Goal: Information Seeking & Learning: Compare options

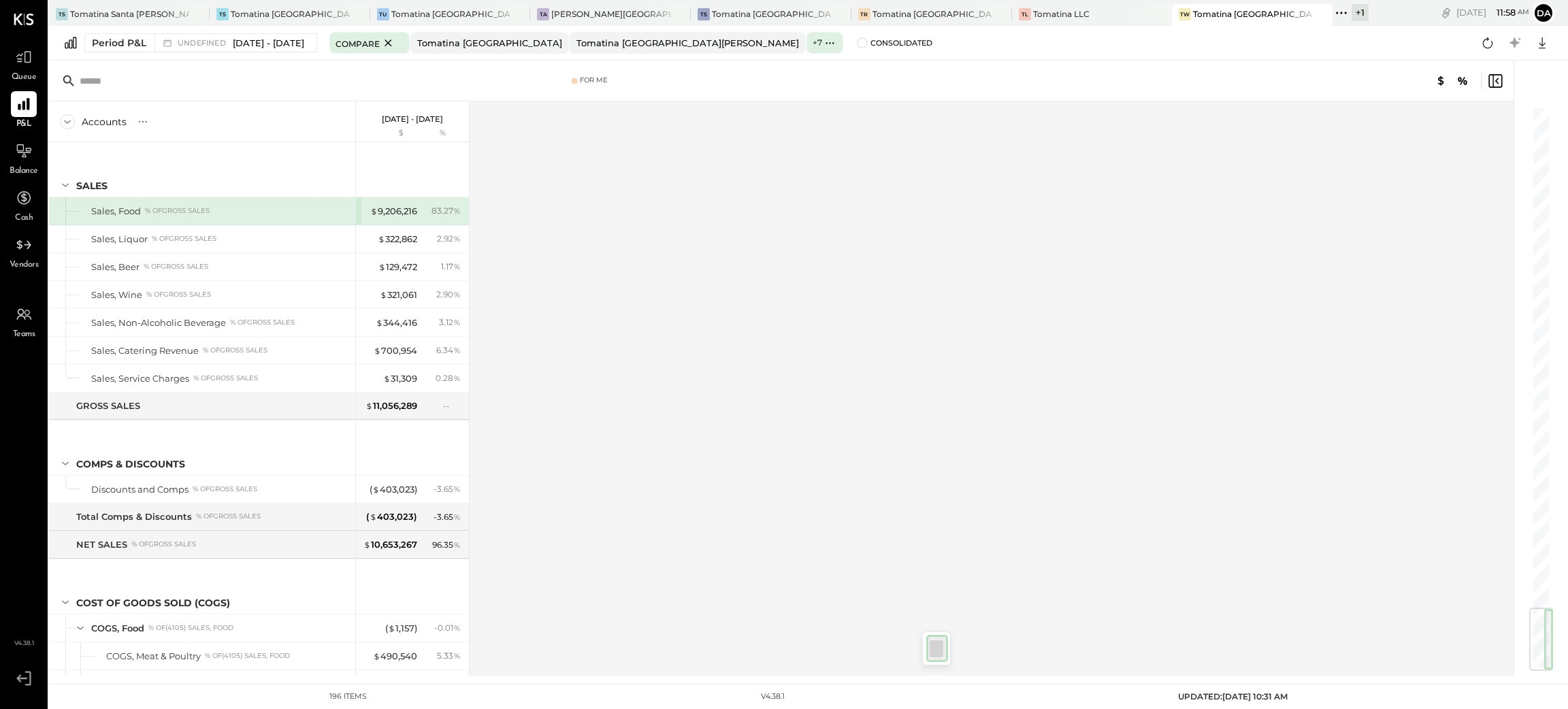
scroll to position [4230, 0]
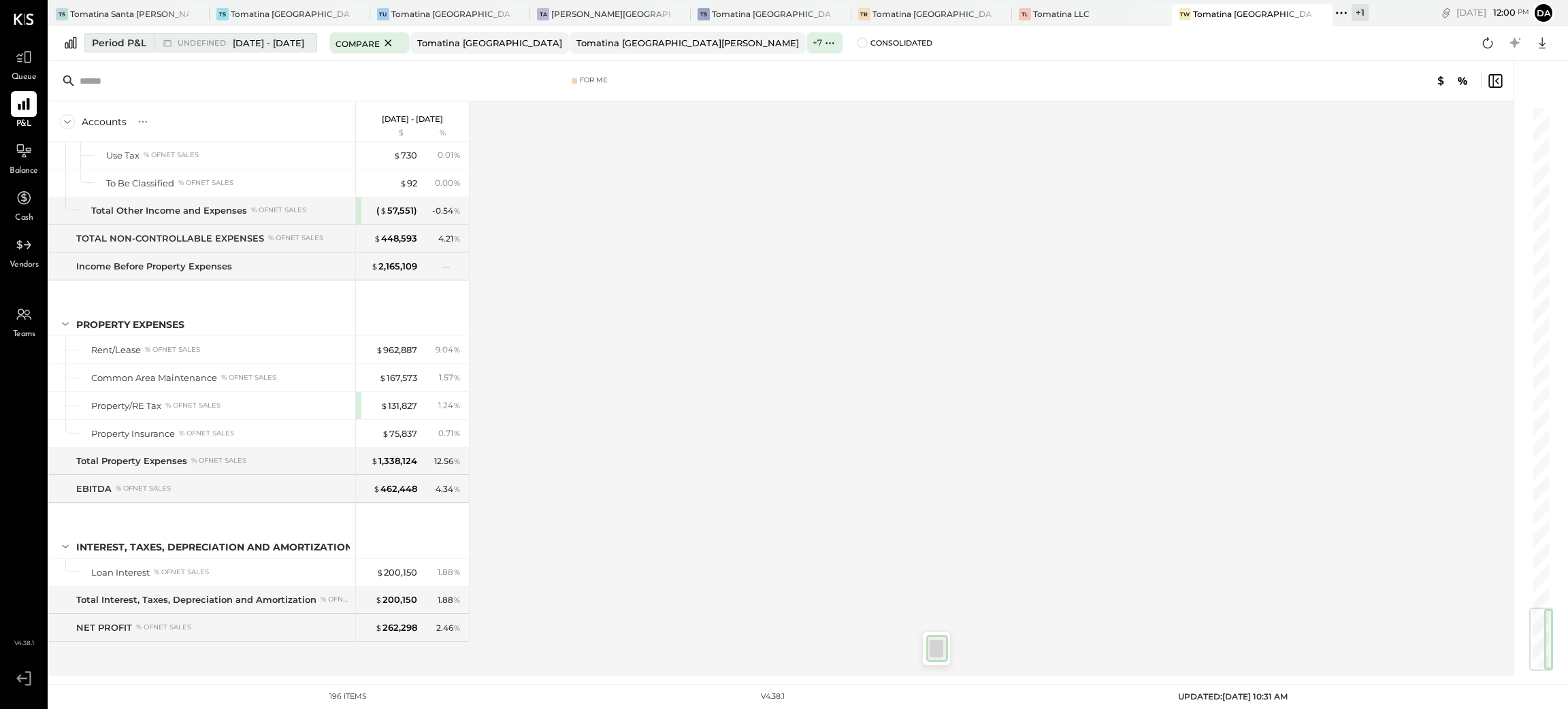
click at [266, 48] on span "[DATE] - [DATE]" at bounding box center [268, 43] width 71 height 13
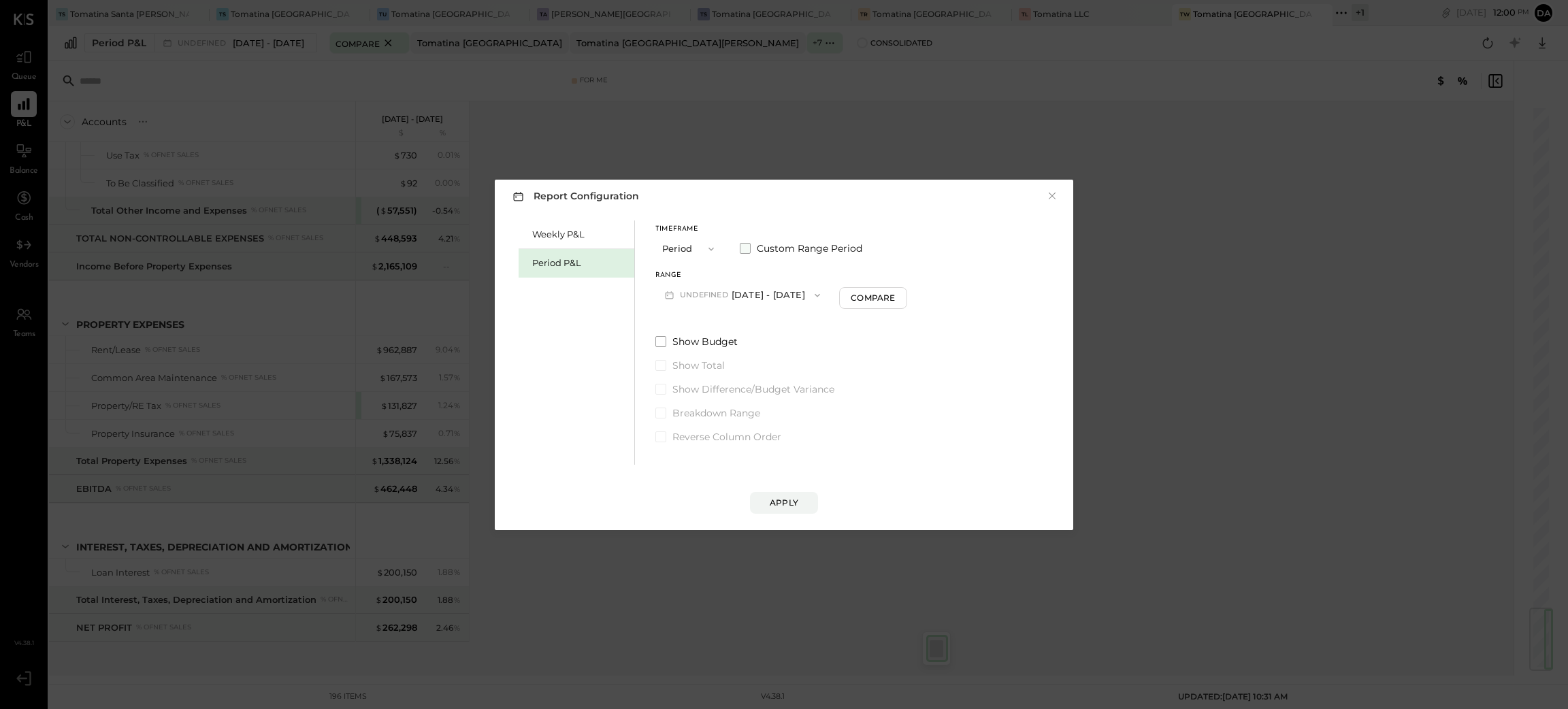
click at [746, 248] on span at bounding box center [745, 248] width 11 height 11
click at [850, 301] on button "[DATE]" at bounding box center [809, 295] width 81 height 25
click at [814, 357] on span "[DATE]" at bounding box center [800, 353] width 28 height 11
click at [914, 394] on div "Weekly P&L Period P&L Timeframe Period Custom Range Period Start Date [DATE] En…" at bounding box center [784, 341] width 552 height 248
click at [785, 504] on div "Apply" at bounding box center [784, 502] width 28 height 11
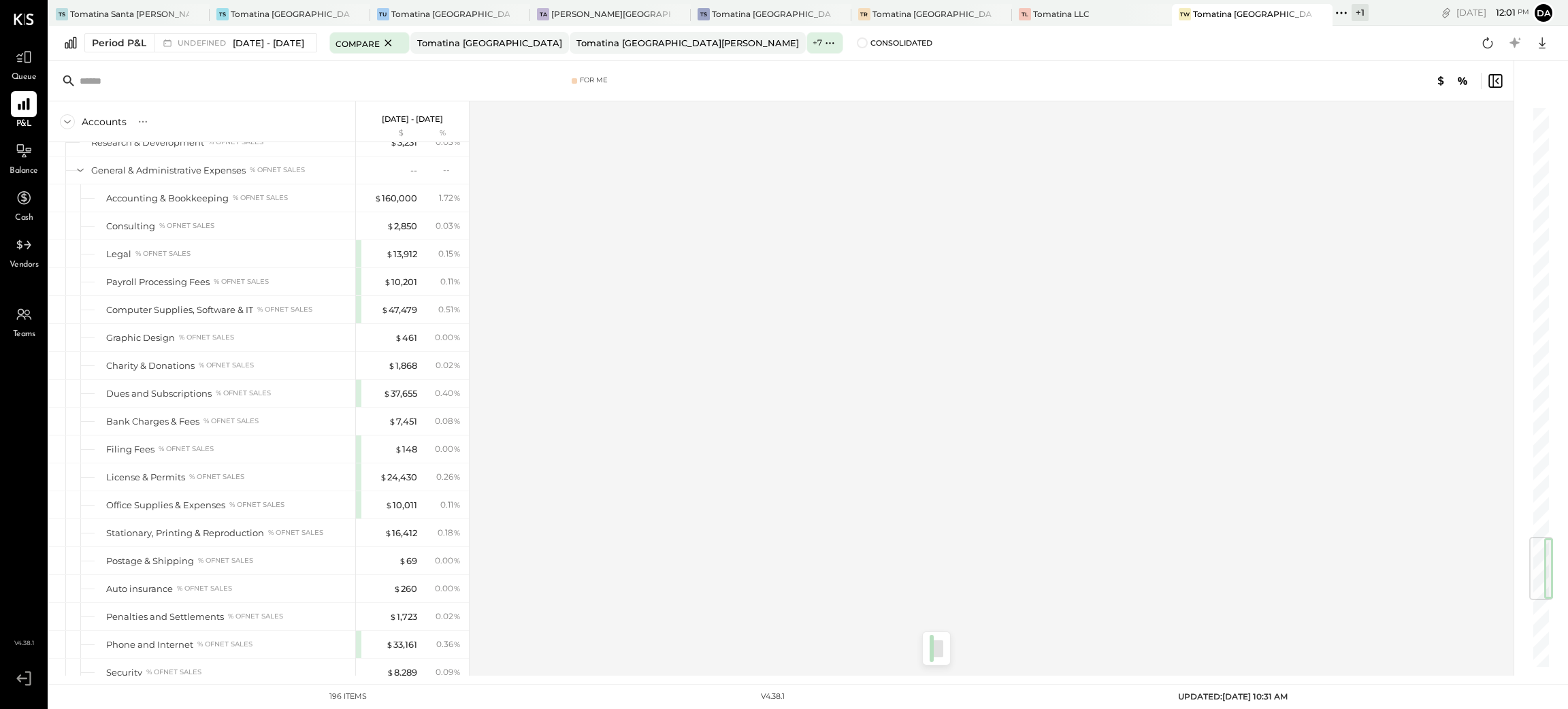
scroll to position [4230, 0]
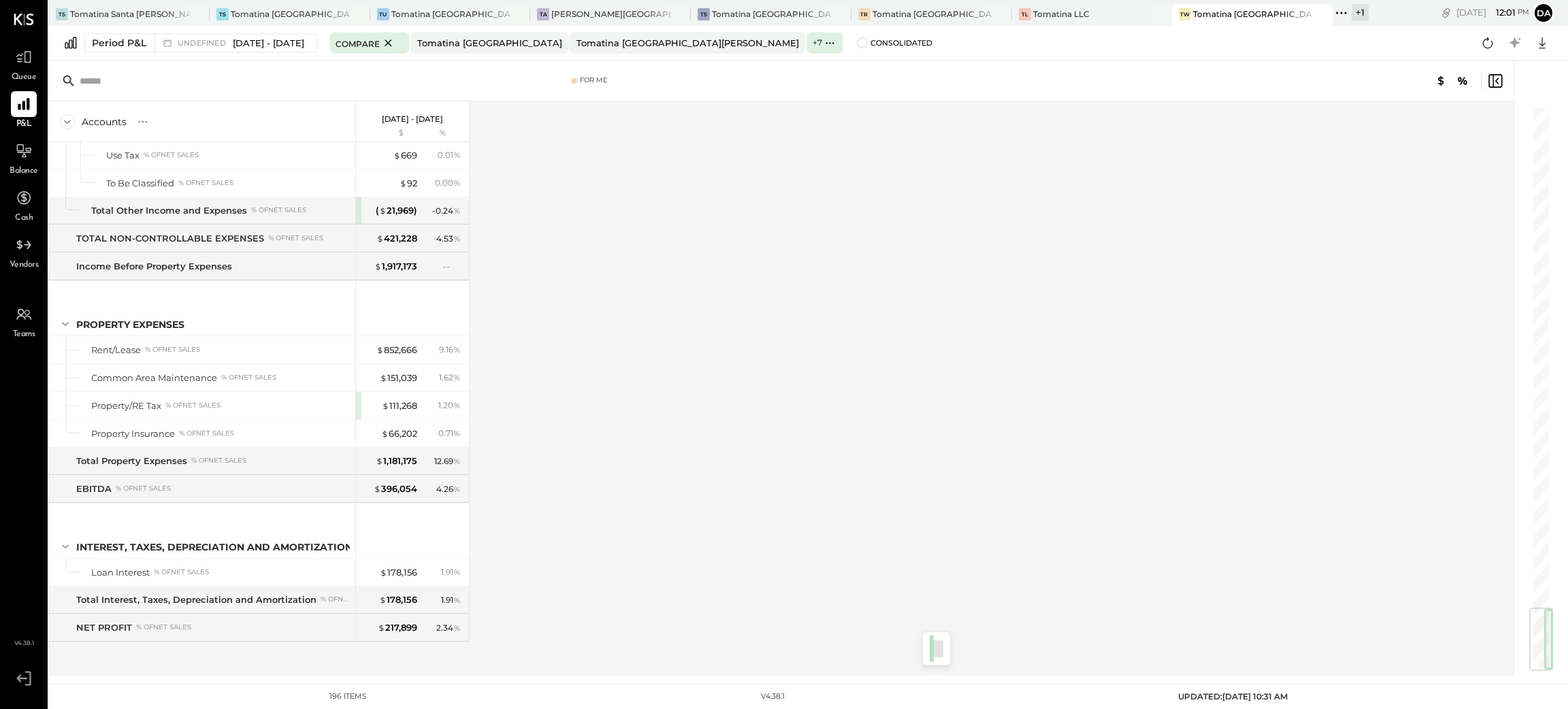
drag, startPoint x: 1540, startPoint y: 159, endPoint x: 1537, endPoint y: 720, distance: 561.0
click at [1537, 708] on html "Queue P&L Balance Cash Vendors Teams v 4.38.1 TS Tomatina [GEOGRAPHIC_DATA] TS …" at bounding box center [784, 354] width 1568 height 709
click at [681, 343] on div "Accounts S % GL [DATE] - [DATE] $ % SALES Sales, Food % of GROSS SALES Sales, L…" at bounding box center [782, 388] width 1467 height 574
click at [857, 43] on span at bounding box center [862, 43] width 11 height 11
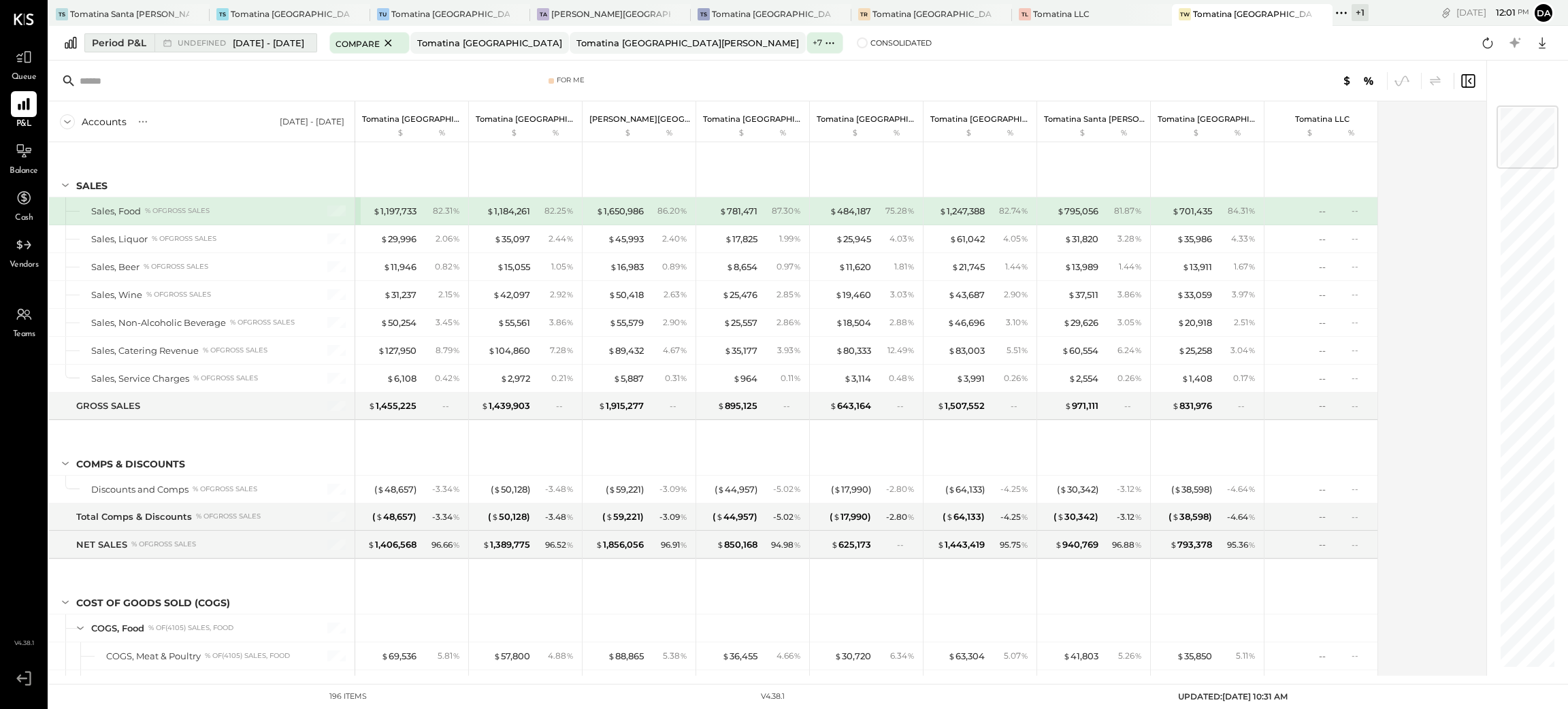
click at [137, 47] on div "Period P&L" at bounding box center [119, 43] width 55 height 13
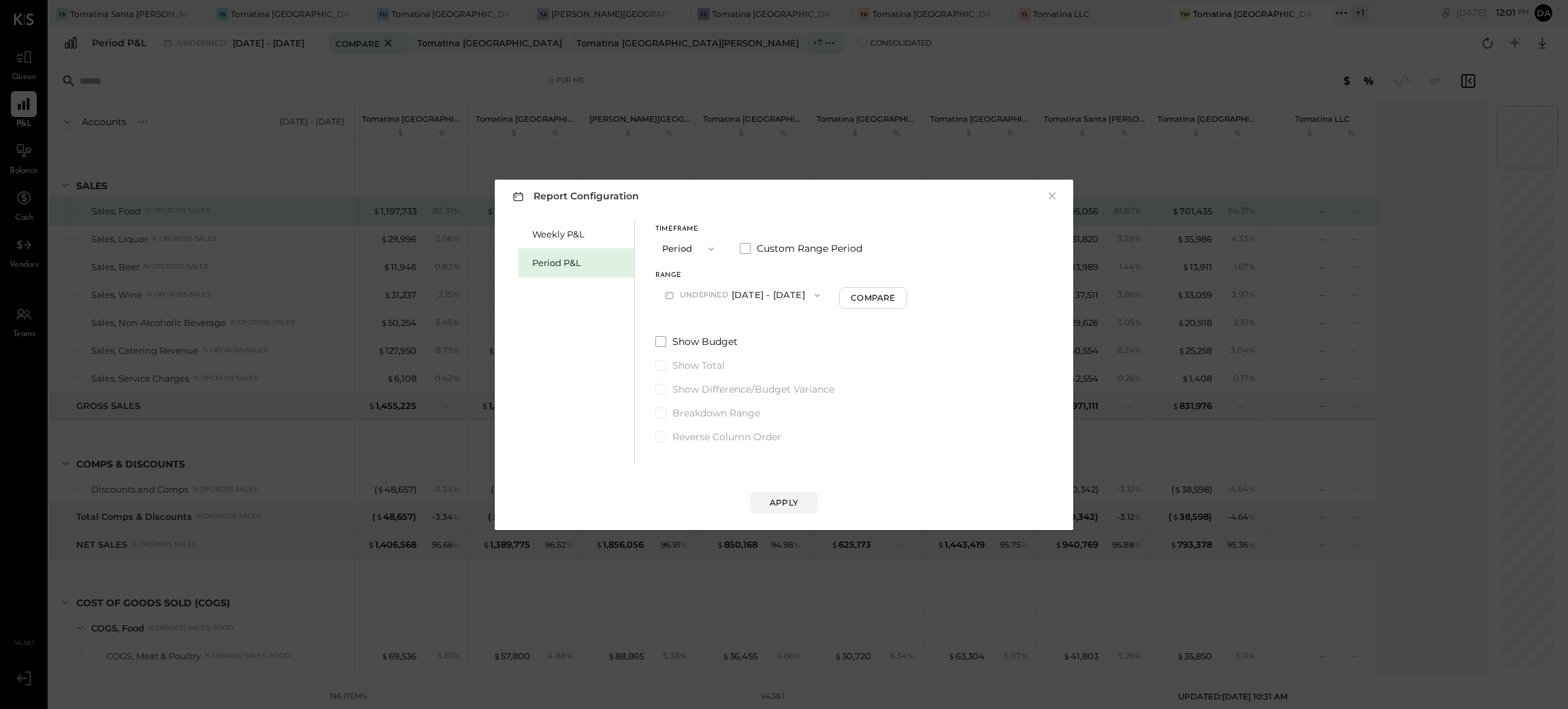
click at [750, 290] on button "undefined [DATE] - [DATE]" at bounding box center [743, 295] width 174 height 25
click at [714, 351] on span "[DATE] - [DATE]" at bounding box center [720, 353] width 64 height 11
drag, startPoint x: 788, startPoint y: 496, endPoint x: 822, endPoint y: 696, distance: 202.9
click at [791, 497] on div "Apply" at bounding box center [784, 502] width 28 height 11
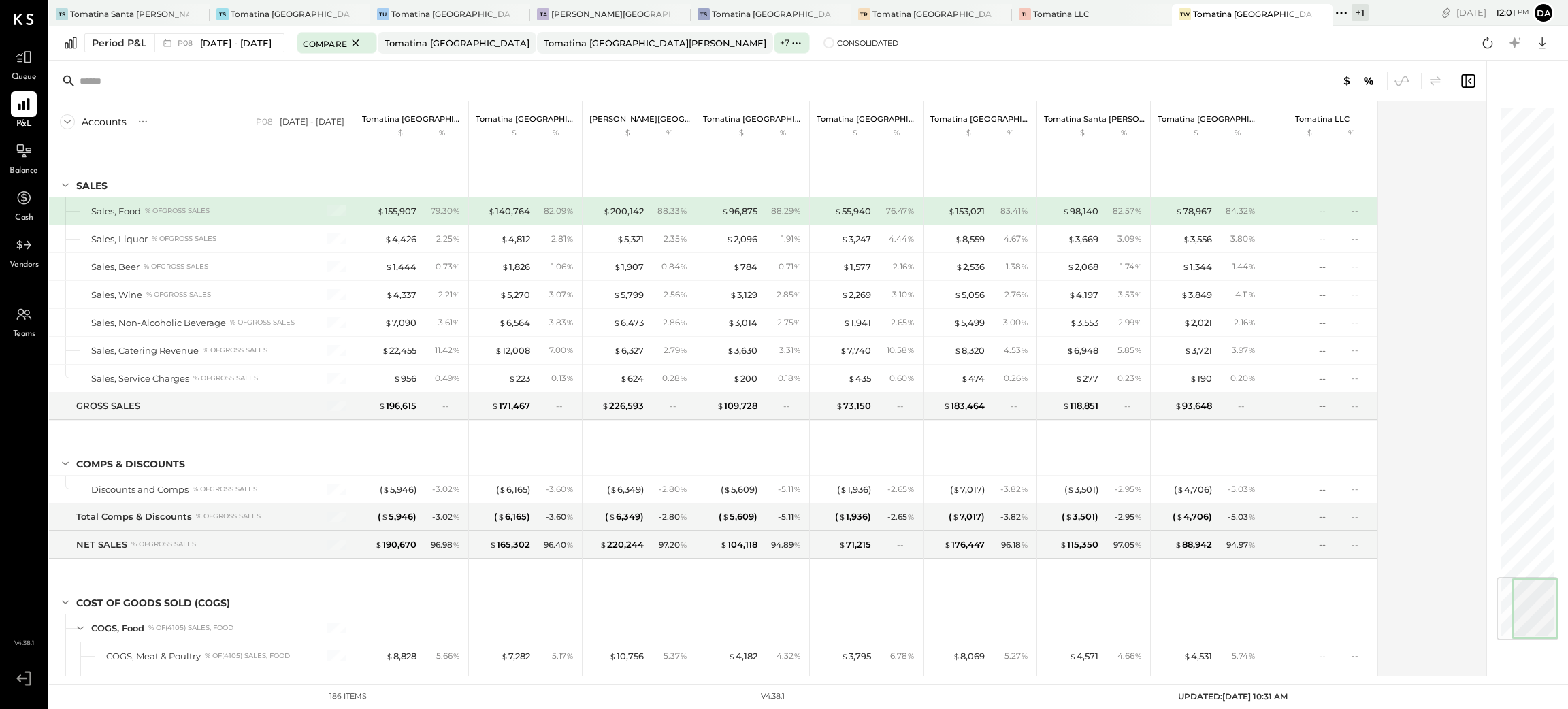
scroll to position [3978, 0]
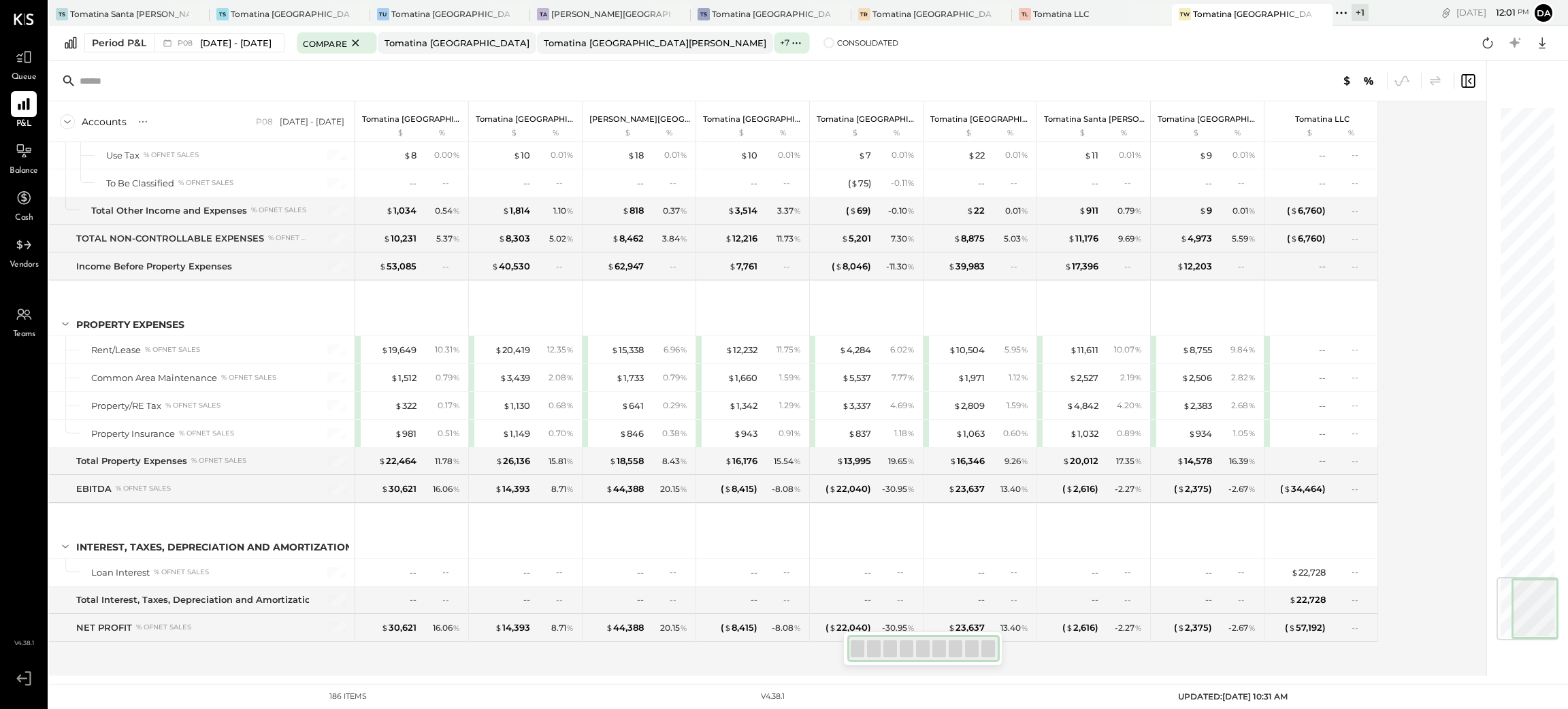
drag, startPoint x: 1538, startPoint y: 142, endPoint x: 1502, endPoint y: 636, distance: 495.3
click at [1502, 636] on div at bounding box center [1528, 609] width 62 height 63
click at [824, 44] on label "Consolidated" at bounding box center [861, 43] width 75 height 10
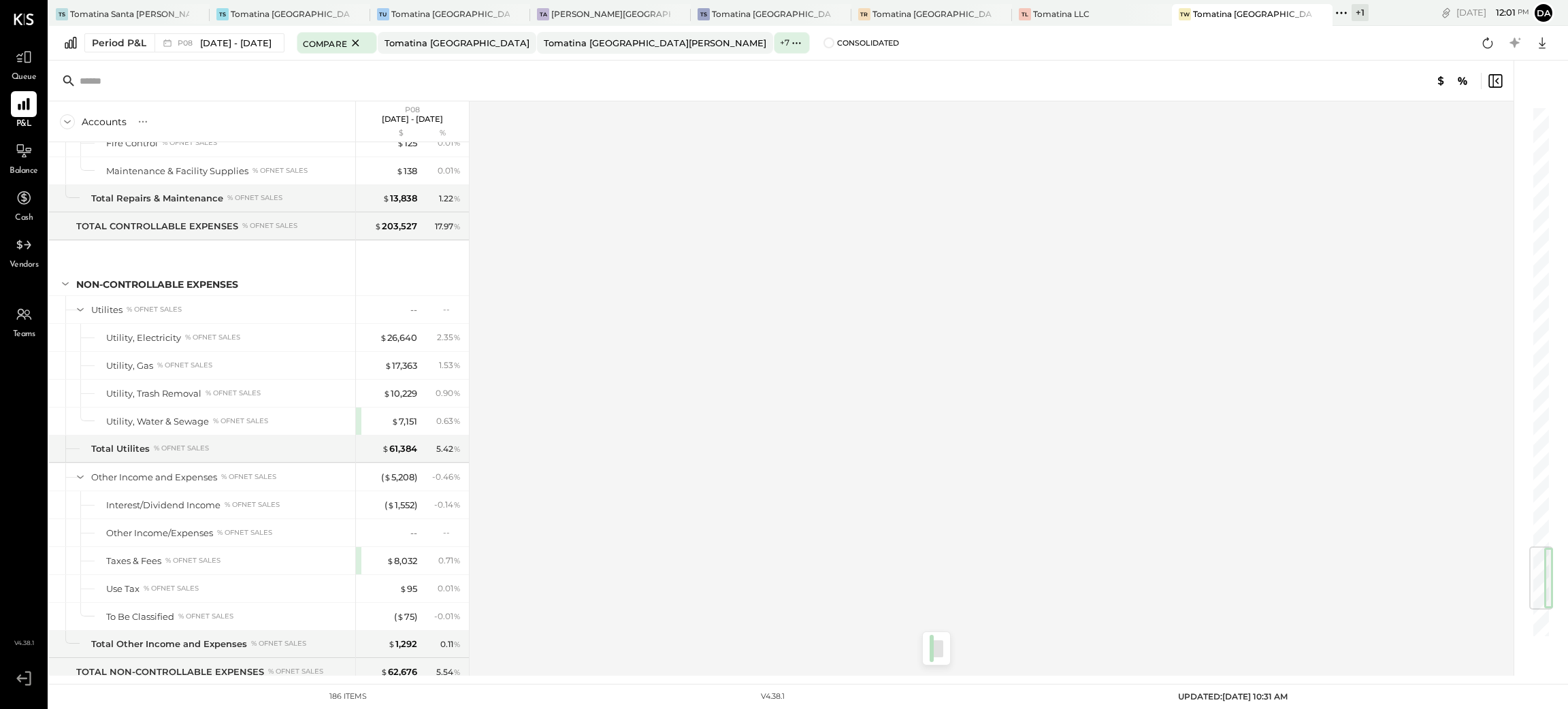
scroll to position [3978, 0]
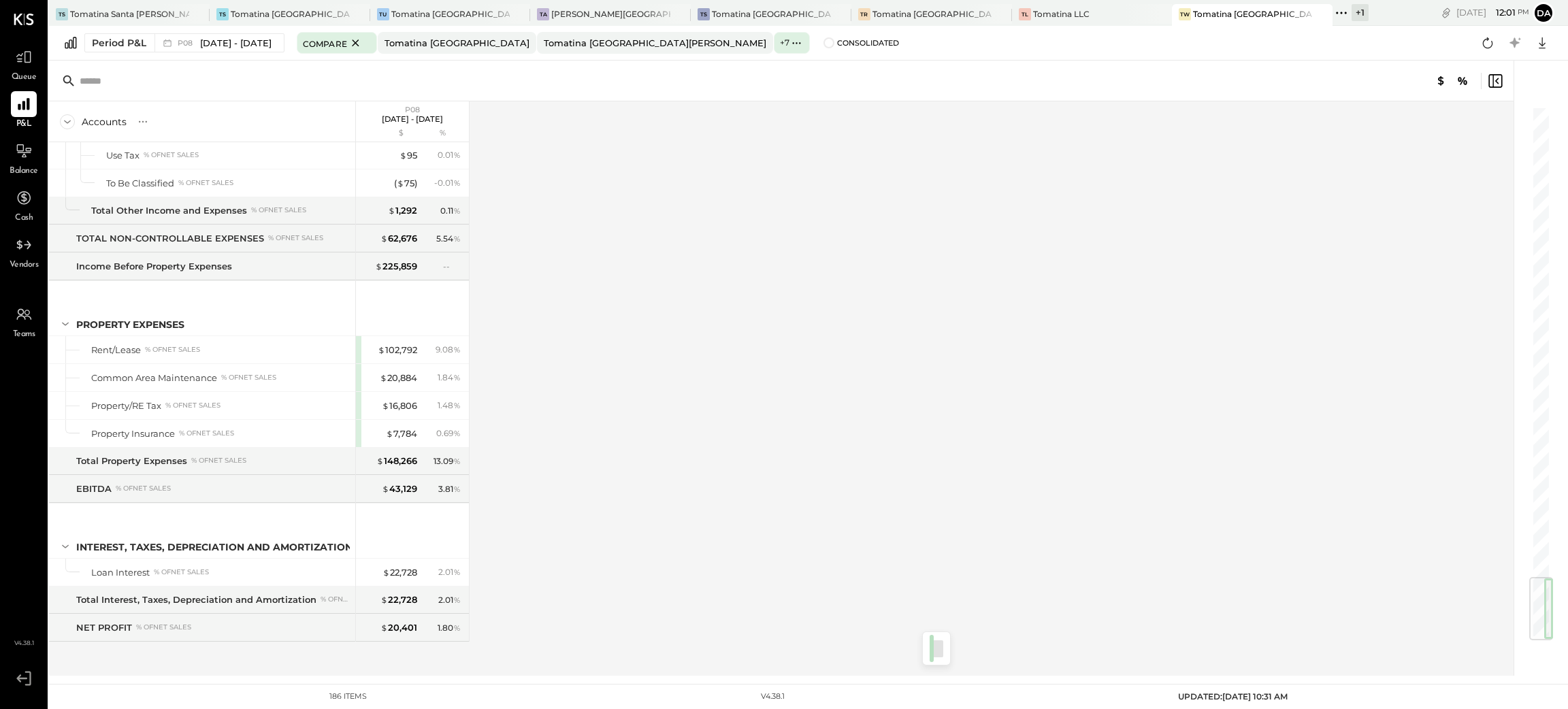
drag, startPoint x: 1537, startPoint y: 143, endPoint x: 1546, endPoint y: 648, distance: 505.1
click at [1546, 648] on div at bounding box center [1534, 368] width 40 height 615
click at [217, 47] on span "[DATE] - [DATE]" at bounding box center [235, 43] width 71 height 13
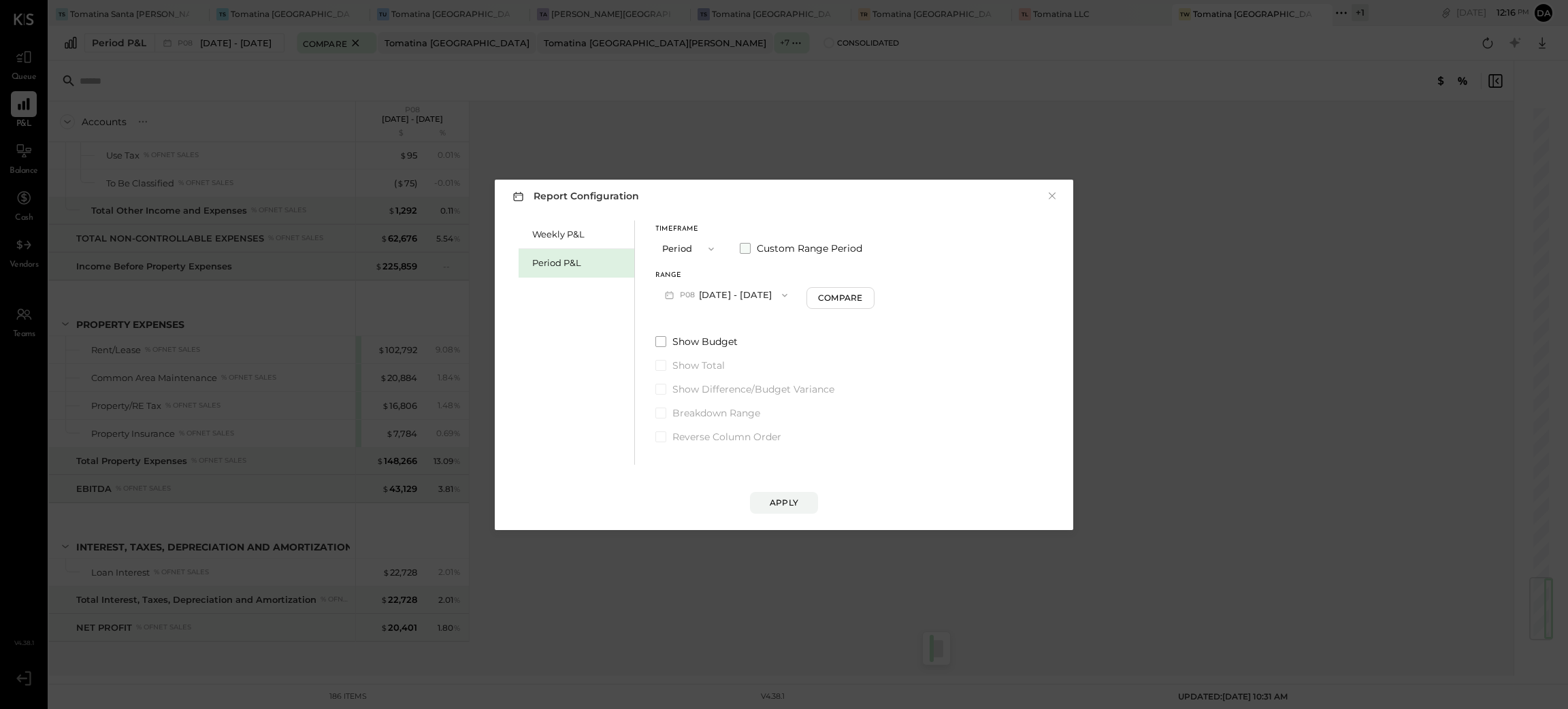
click at [744, 247] on span at bounding box center [745, 248] width 11 height 11
click at [714, 293] on button "[DATE]" at bounding box center [696, 295] width 81 height 25
click at [699, 456] on span "[DATE]" at bounding box center [686, 451] width 28 height 11
click at [850, 292] on button "[DATE]" at bounding box center [809, 295] width 81 height 25
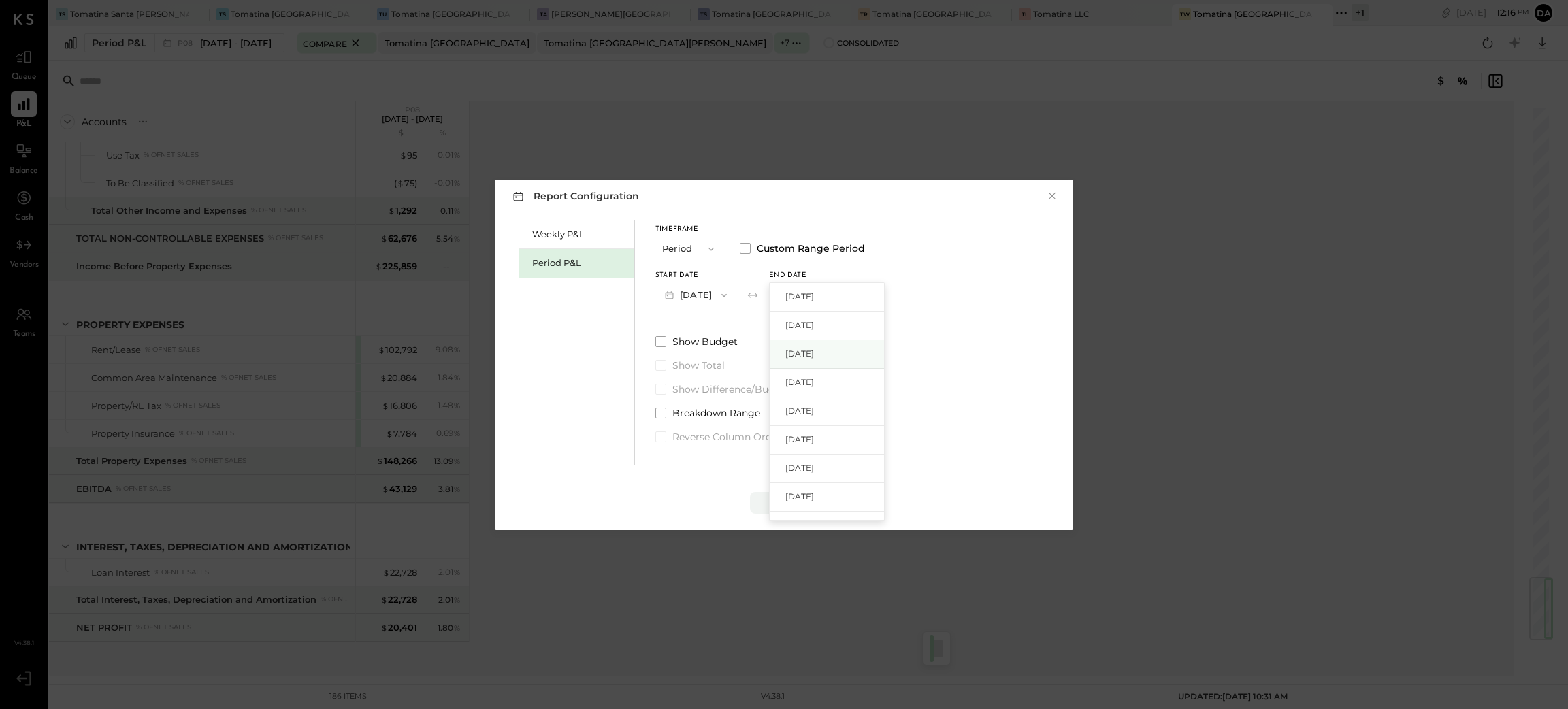
click at [814, 352] on span "[DATE]" at bounding box center [800, 353] width 28 height 11
click at [785, 505] on div "Apply" at bounding box center [784, 502] width 28 height 11
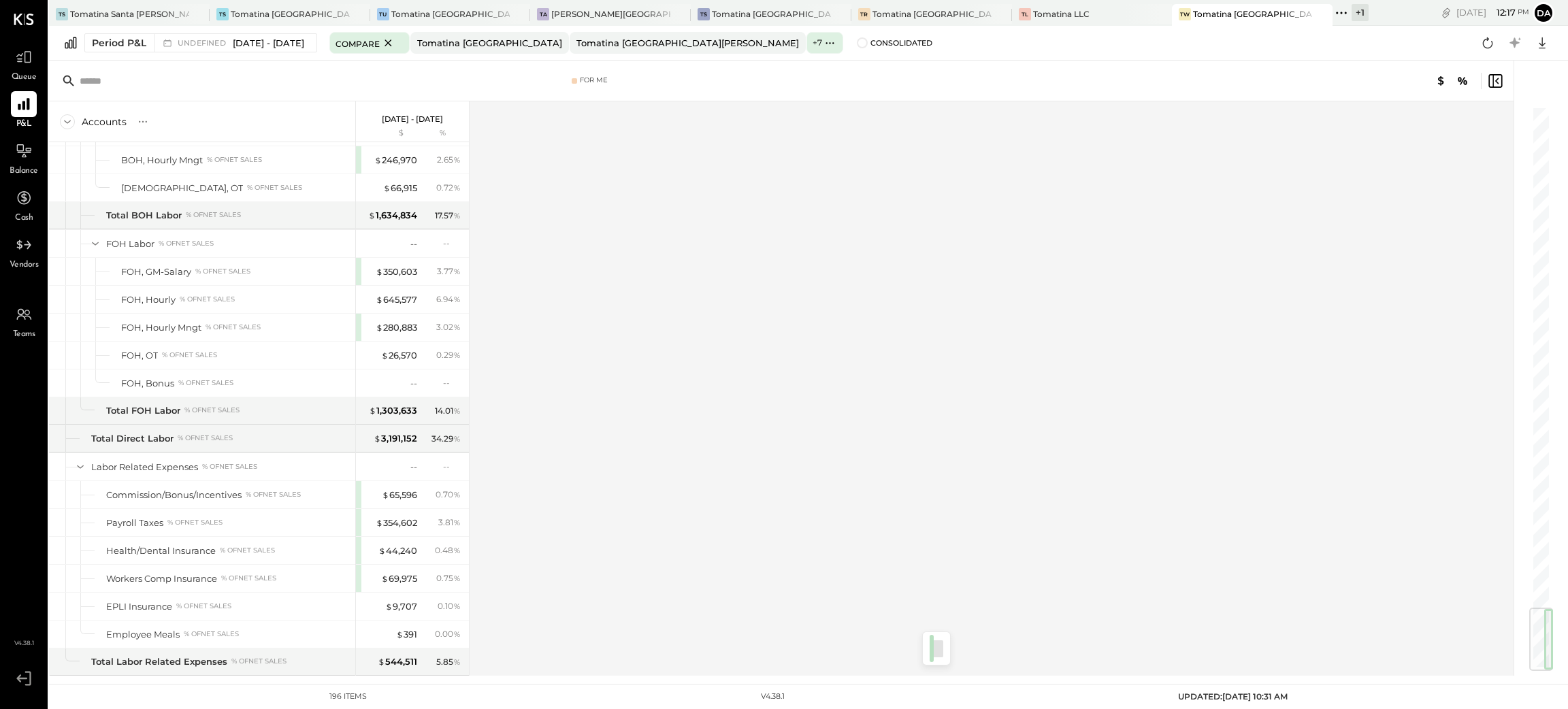
scroll to position [4230, 0]
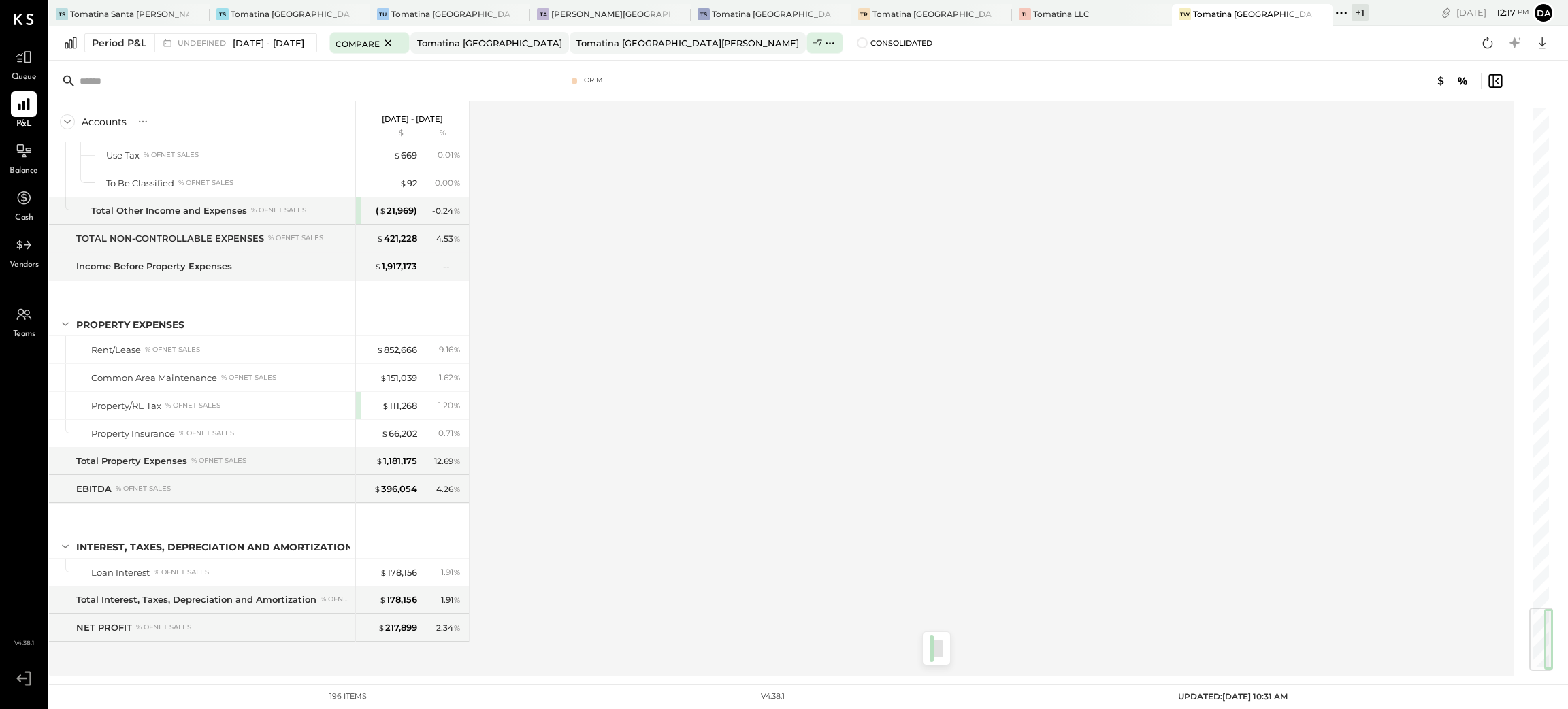
drag, startPoint x: 1549, startPoint y: 145, endPoint x: 1493, endPoint y: 693, distance: 550.9
click at [1493, 693] on main "TS Tomatina [GEOGRAPHIC_DATA] TS Tomatina [GEOGRAPHIC_DATA] [GEOGRAPHIC_DATA] […" at bounding box center [808, 354] width 1519 height 709
click at [1396, 273] on div "Accounts S % GL [DATE] - [DATE] $ % SALES Sales, Food % of GROSS SALES Sales, L…" at bounding box center [782, 388] width 1467 height 574
click at [871, 43] on span "Consolidated" at bounding box center [902, 43] width 62 height 10
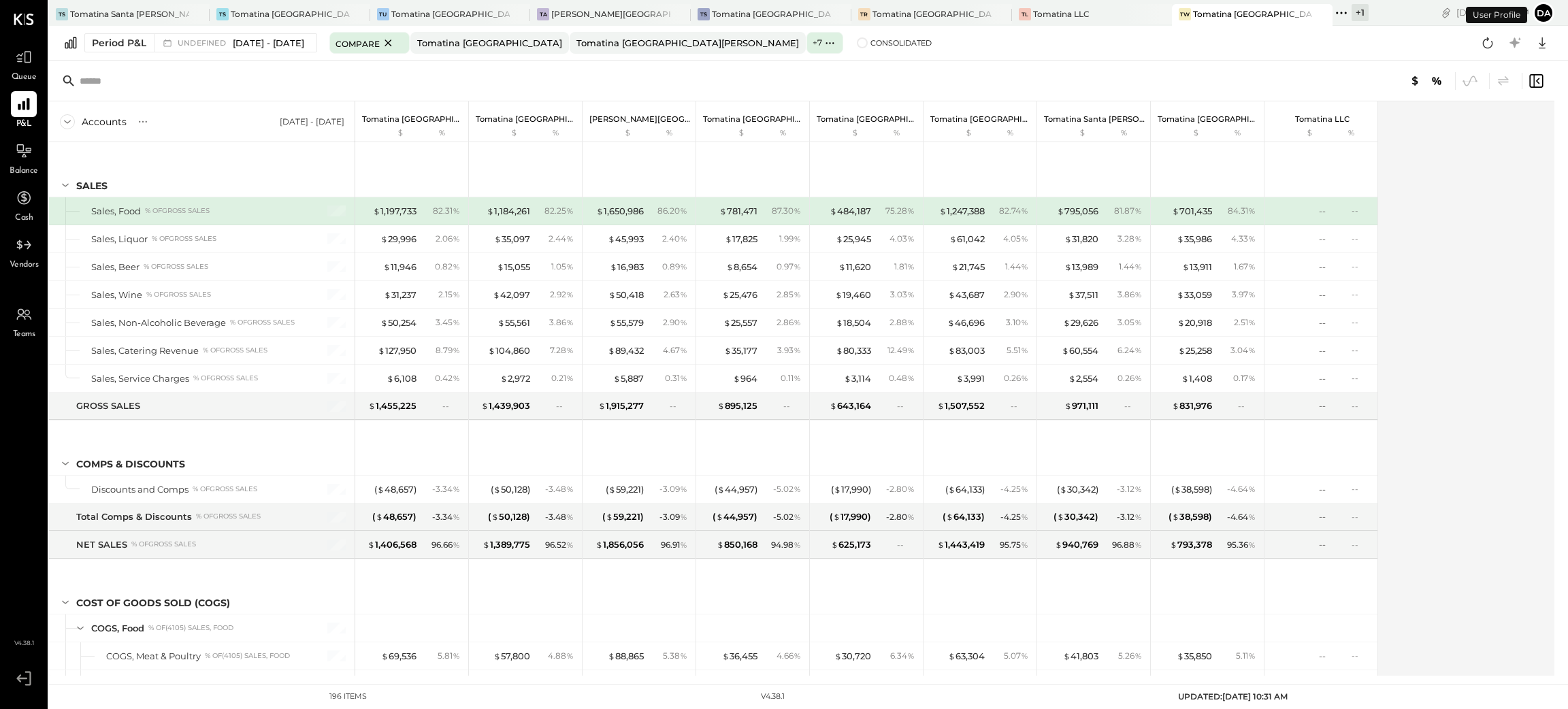
click at [823, 48] on icon at bounding box center [830, 43] width 14 height 14
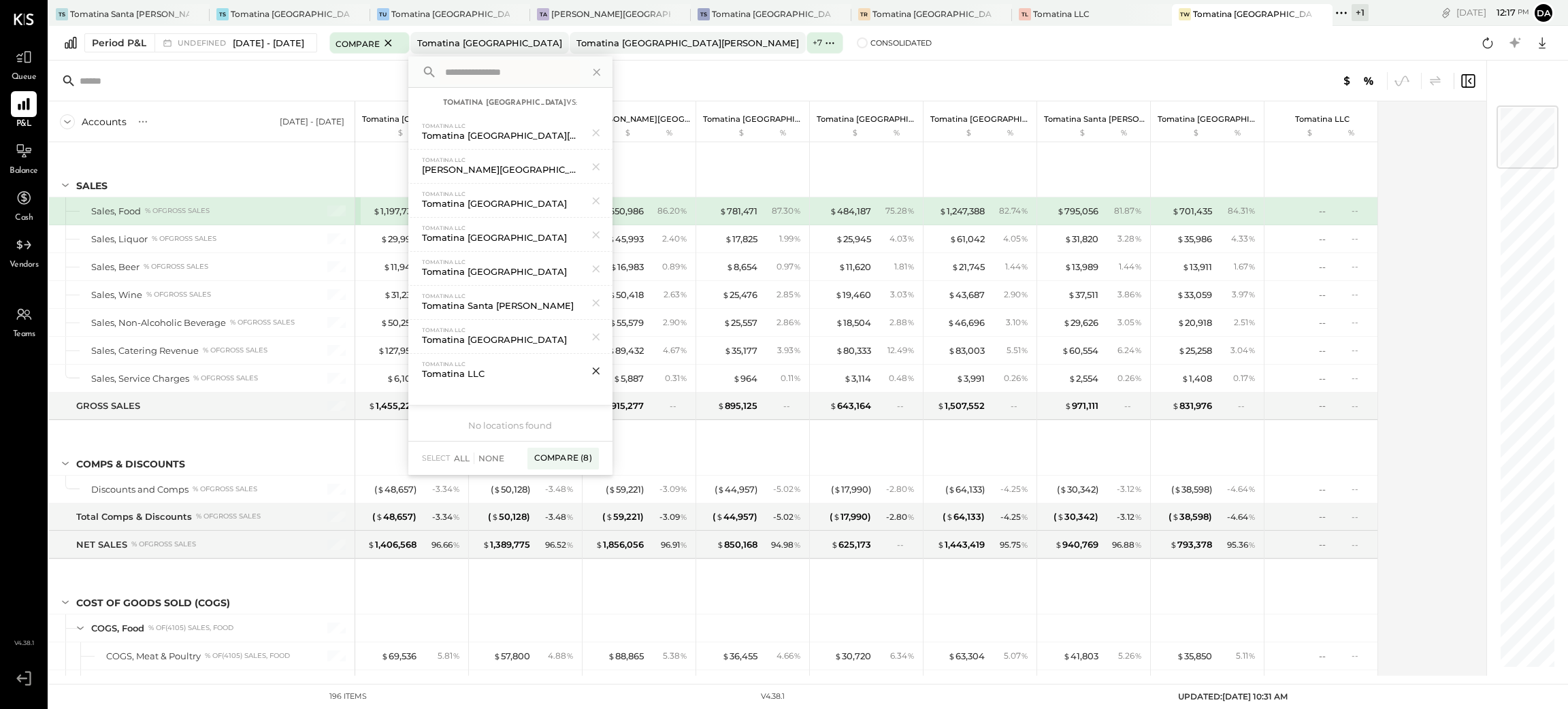
click at [605, 373] on icon at bounding box center [597, 371] width 18 height 18
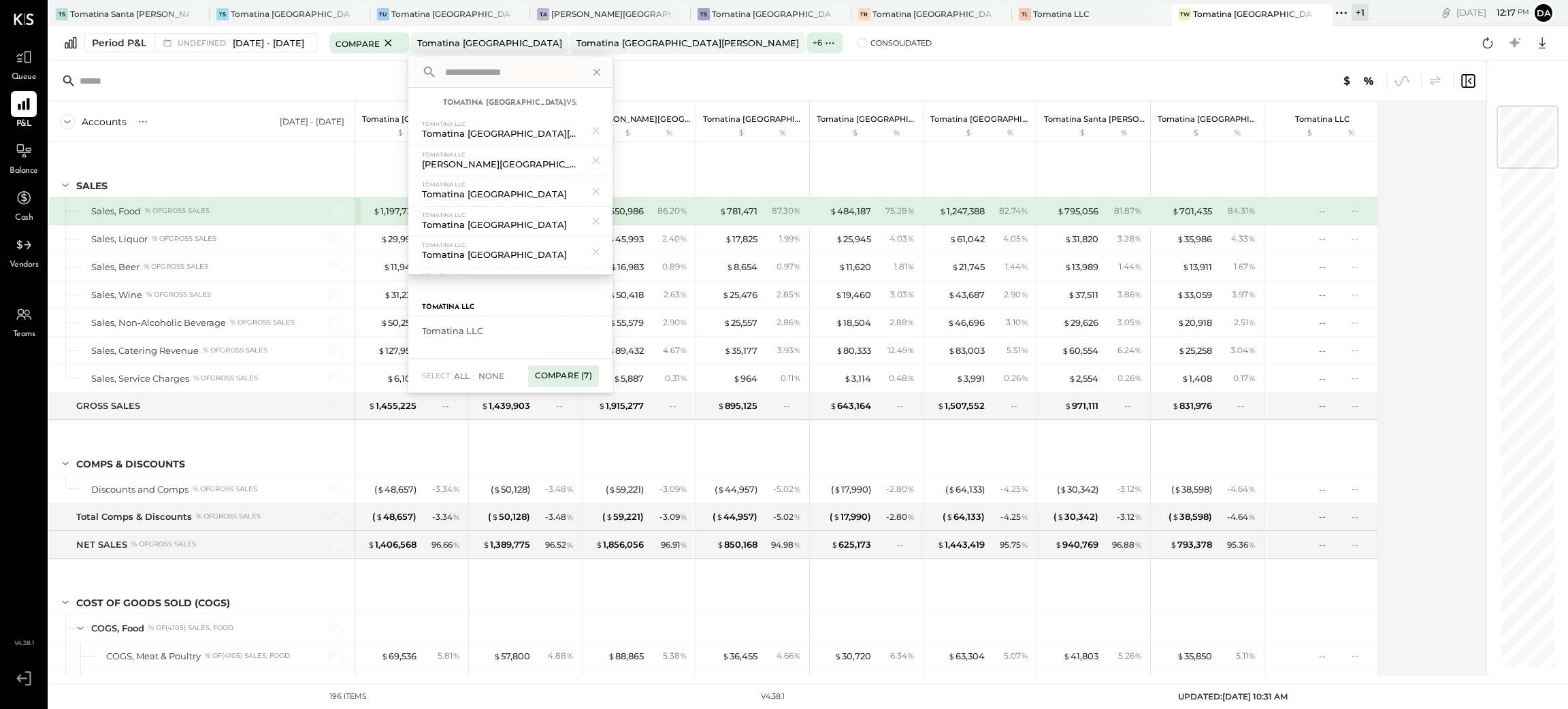
click at [599, 375] on div "Compare (7)" at bounding box center [564, 376] width 70 height 22
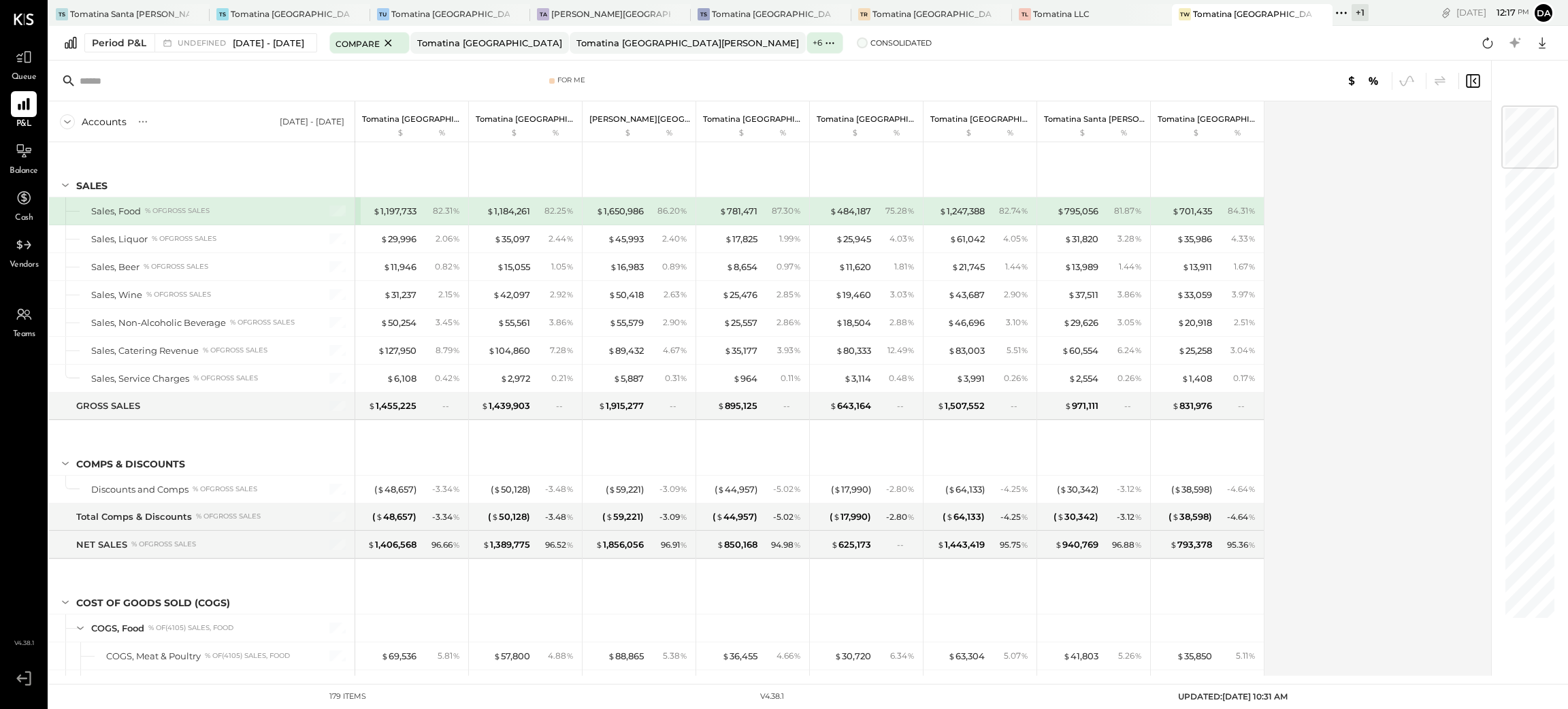
click at [857, 46] on span at bounding box center [862, 43] width 11 height 11
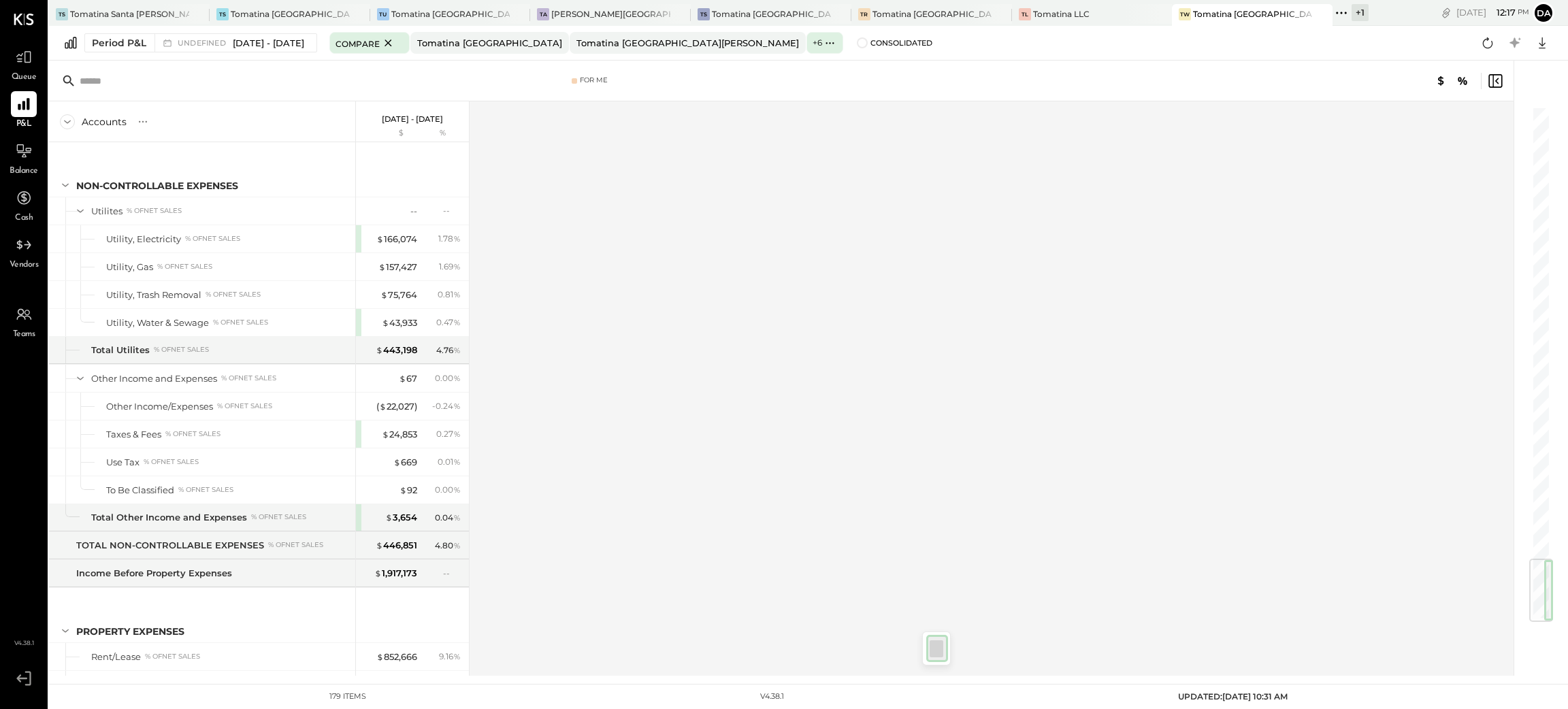
scroll to position [3811, 0]
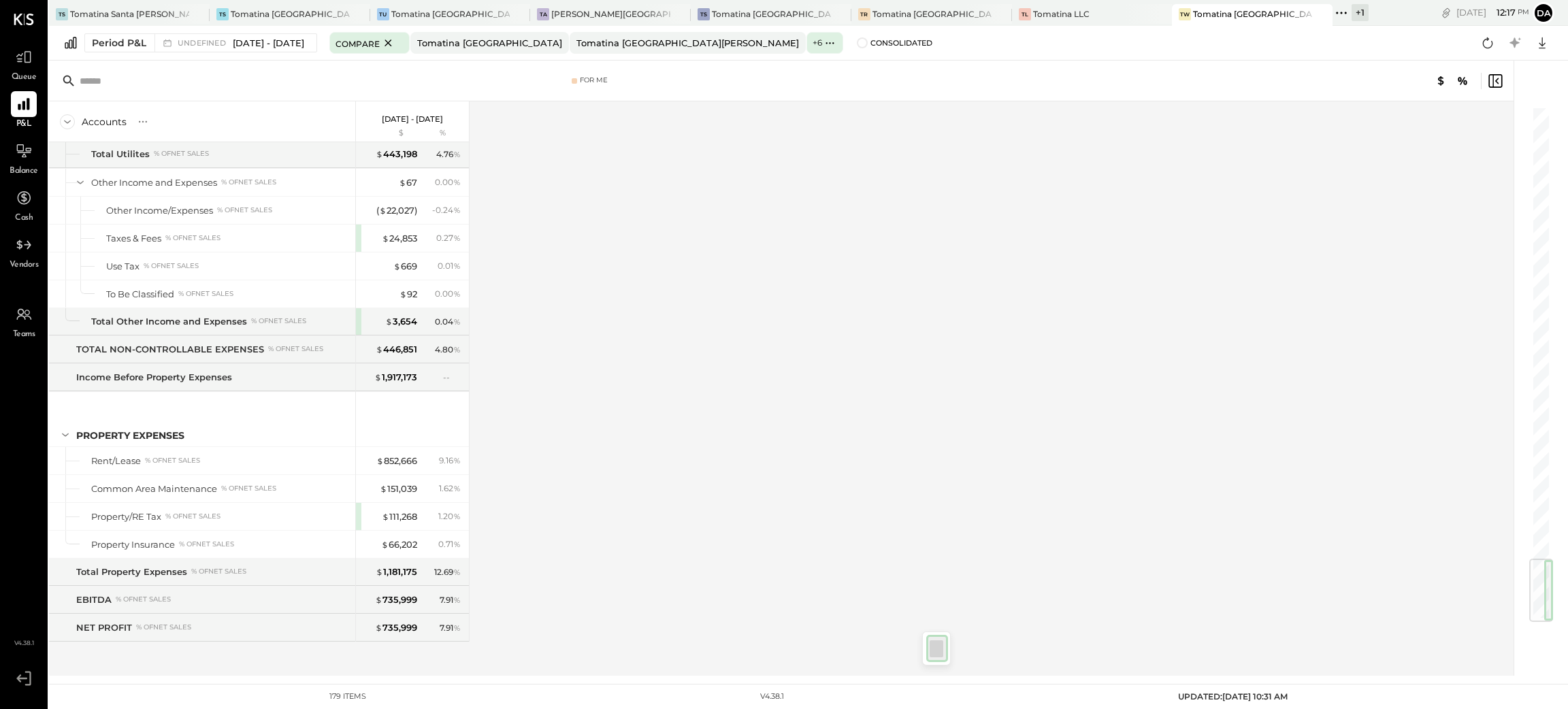
drag, startPoint x: 1539, startPoint y: 133, endPoint x: 1509, endPoint y: 621, distance: 488.9
click at [1509, 621] on div "For Me Accounts S % GL [DATE] - [DATE] $ % SALES Sales, Food % of GROSS SALES S…" at bounding box center [801, 368] width 1506 height 615
click at [248, 45] on span "[DATE] - [DATE]" at bounding box center [268, 43] width 71 height 13
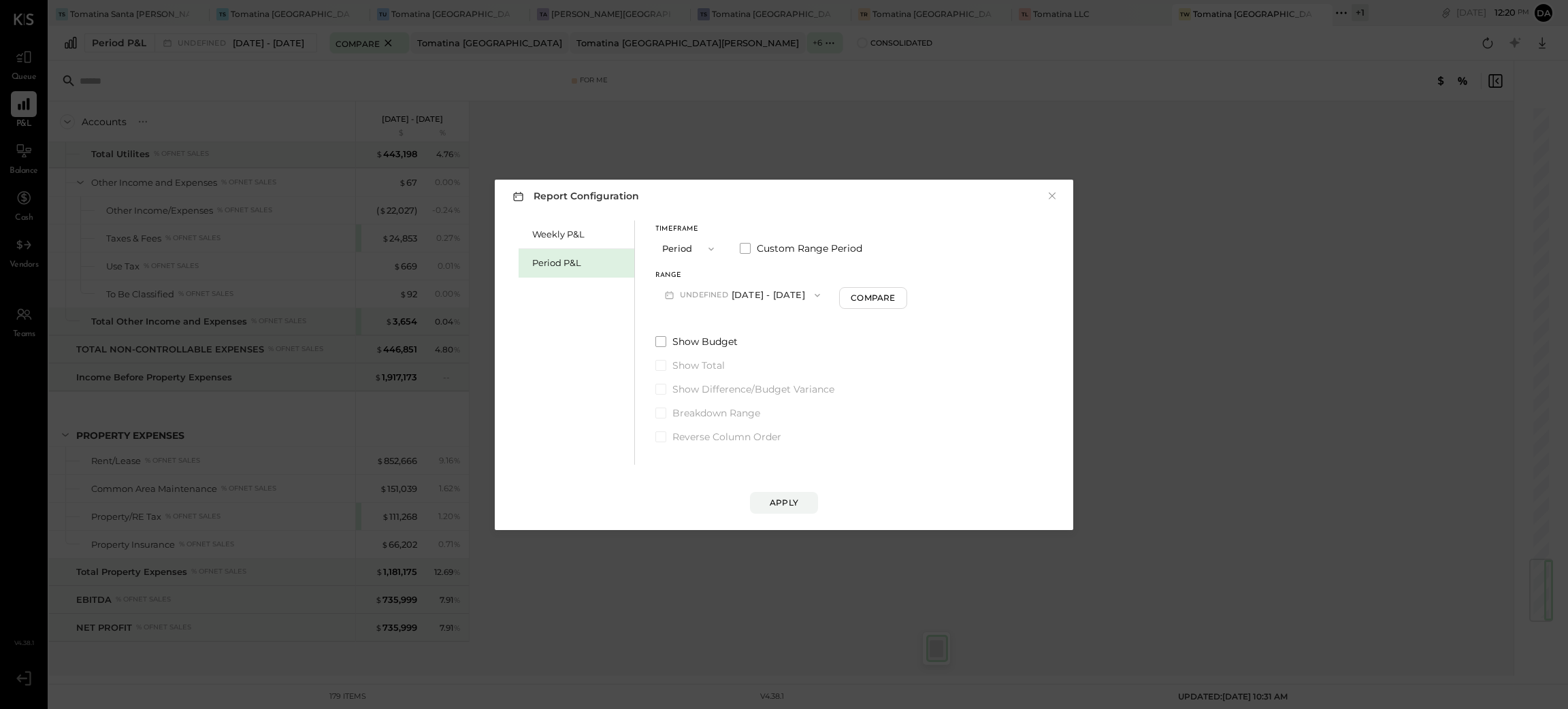
click at [746, 292] on button "undefined [DATE] - [DATE]" at bounding box center [743, 295] width 174 height 25
click at [747, 331] on span "[DATE] - [DATE]" at bounding box center [720, 325] width 64 height 11
click at [791, 501] on div "Apply" at bounding box center [784, 502] width 28 height 11
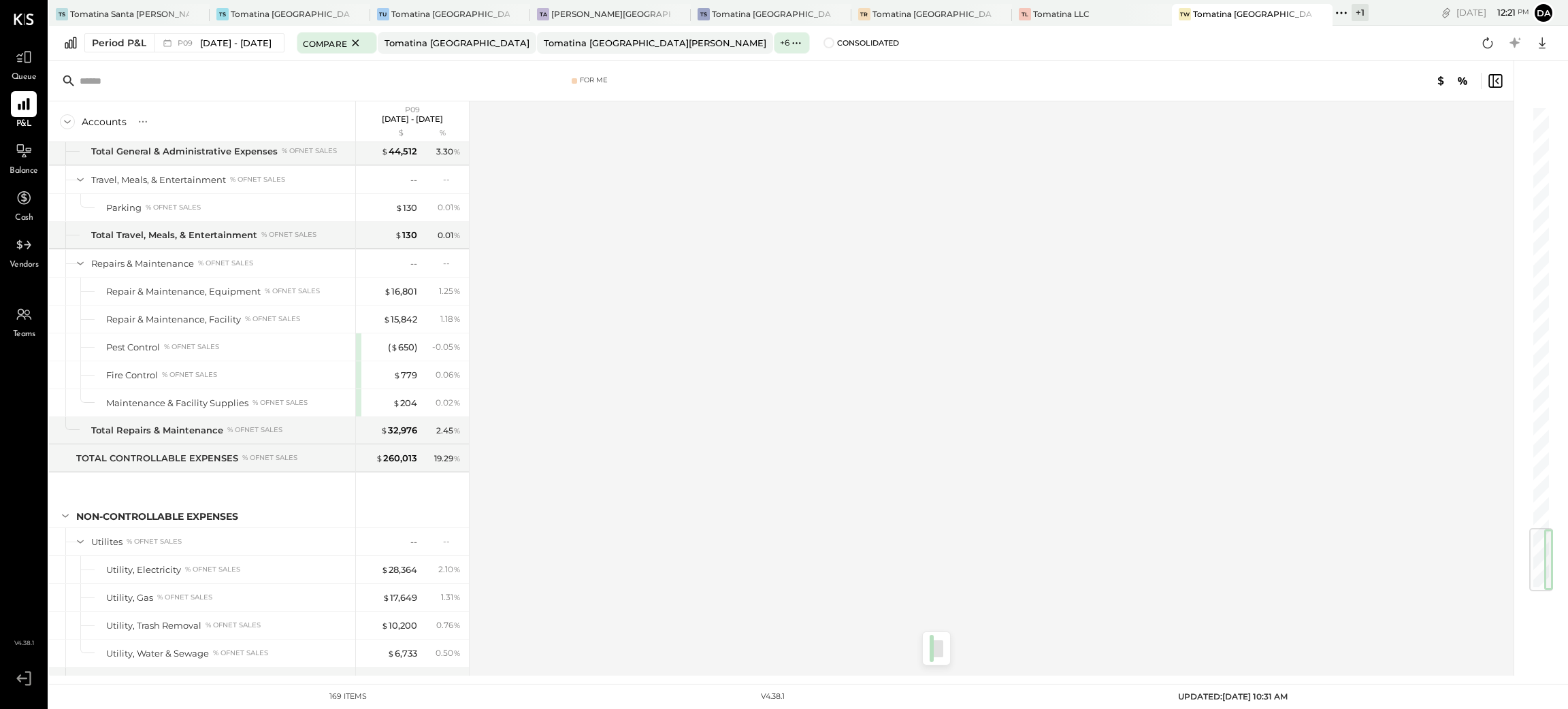
scroll to position [3558, 0]
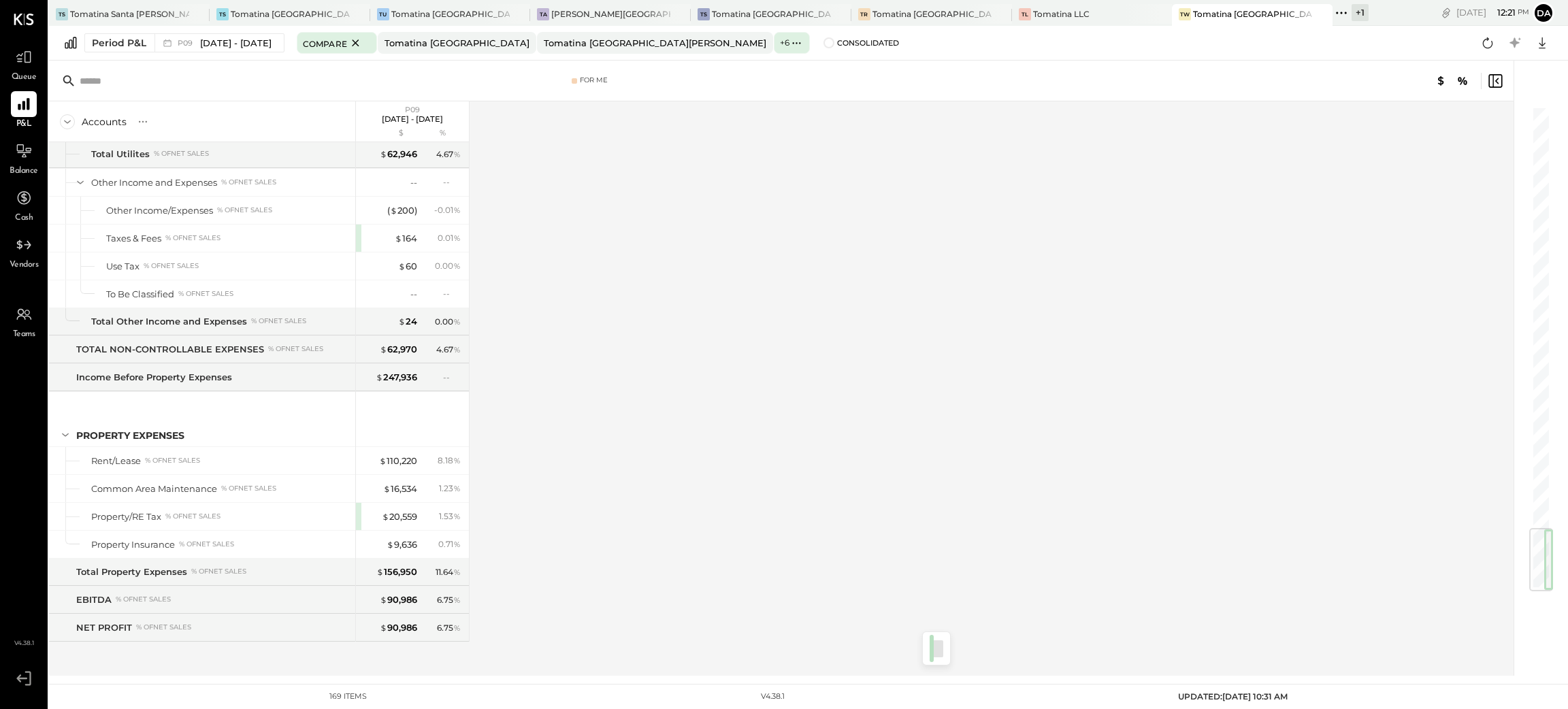
drag, startPoint x: 1549, startPoint y: 137, endPoint x: 1531, endPoint y: 607, distance: 470.3
click at [1531, 607] on div at bounding box center [1534, 368] width 40 height 615
click at [780, 43] on label "+ 6" at bounding box center [785, 42] width 10 height 11
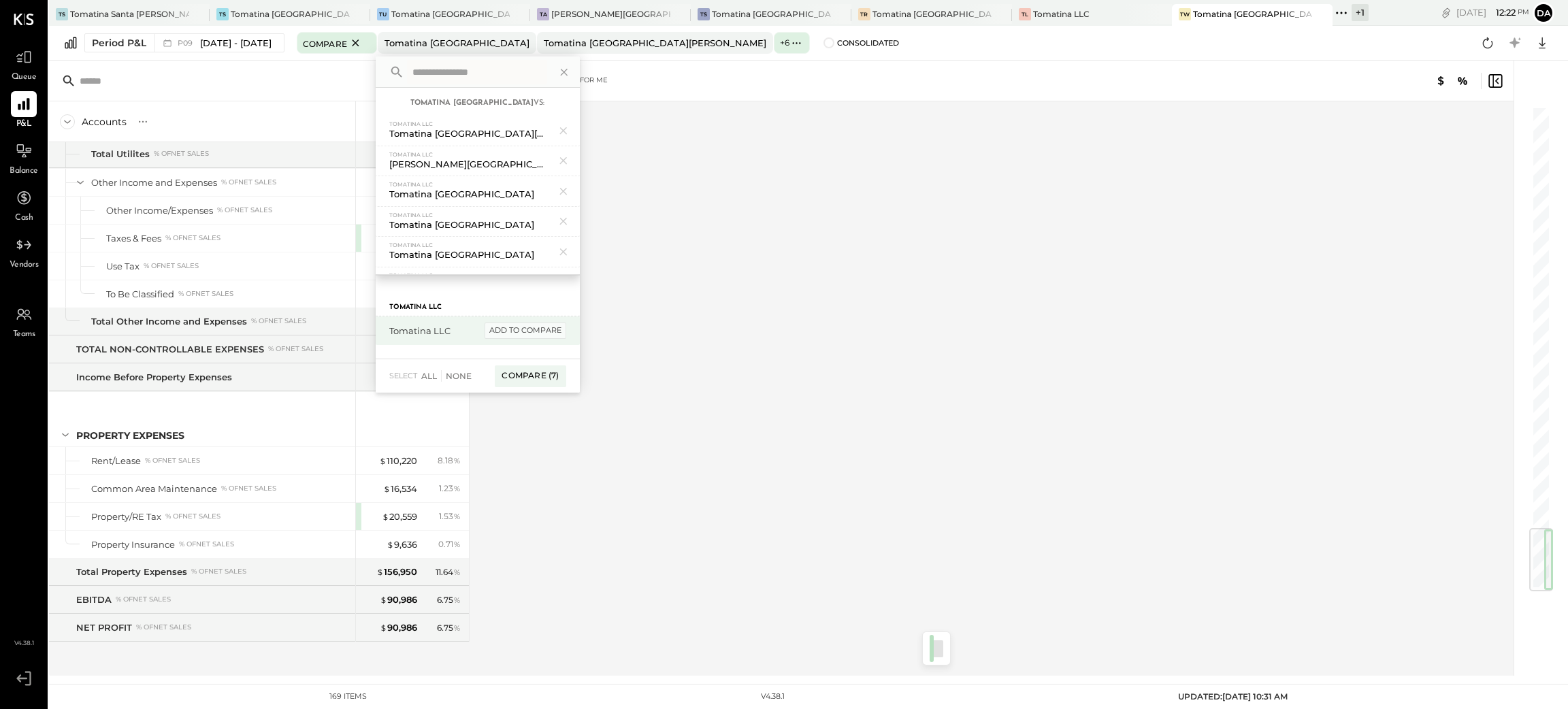
click at [561, 328] on div "add to compare" at bounding box center [525, 331] width 82 height 16
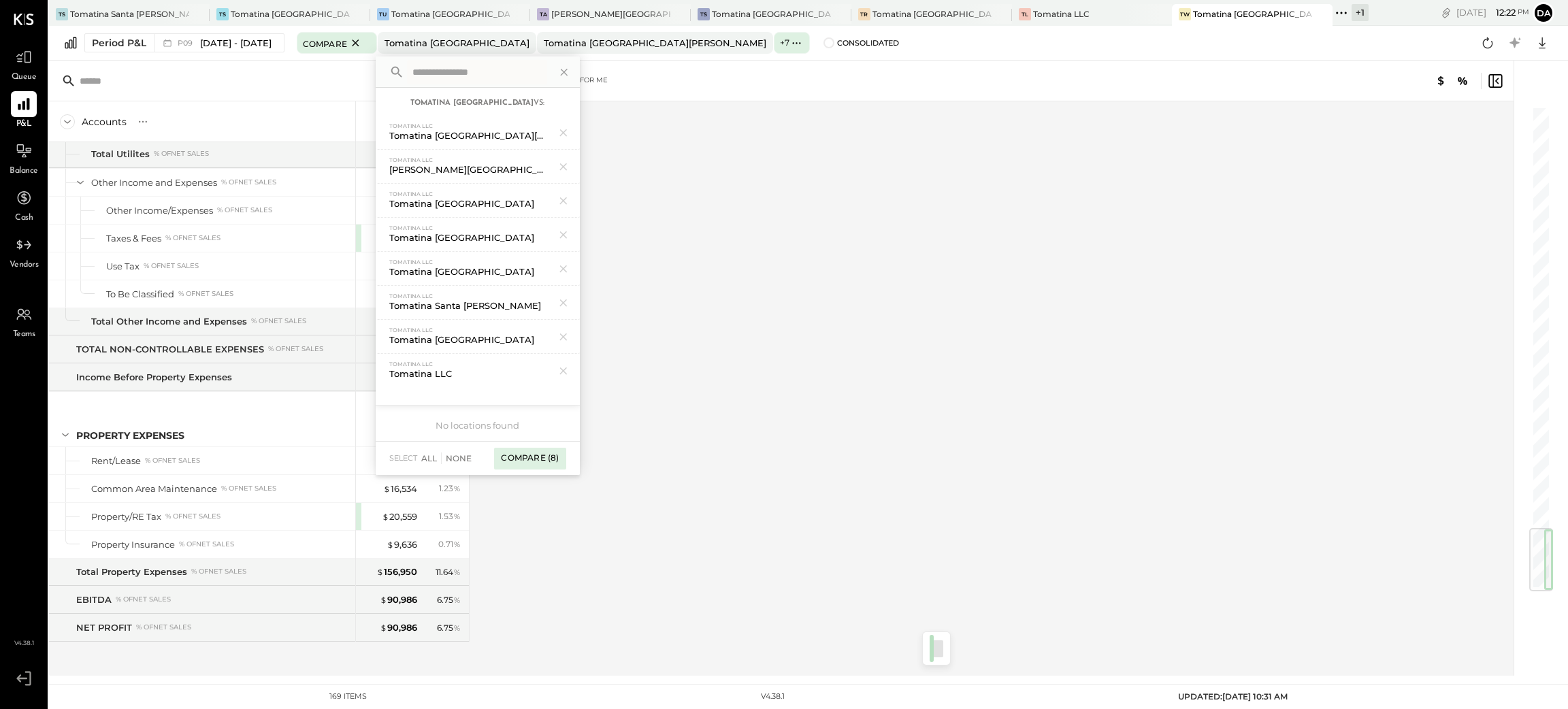
click at [555, 451] on div "Compare (8)" at bounding box center [529, 459] width 71 height 22
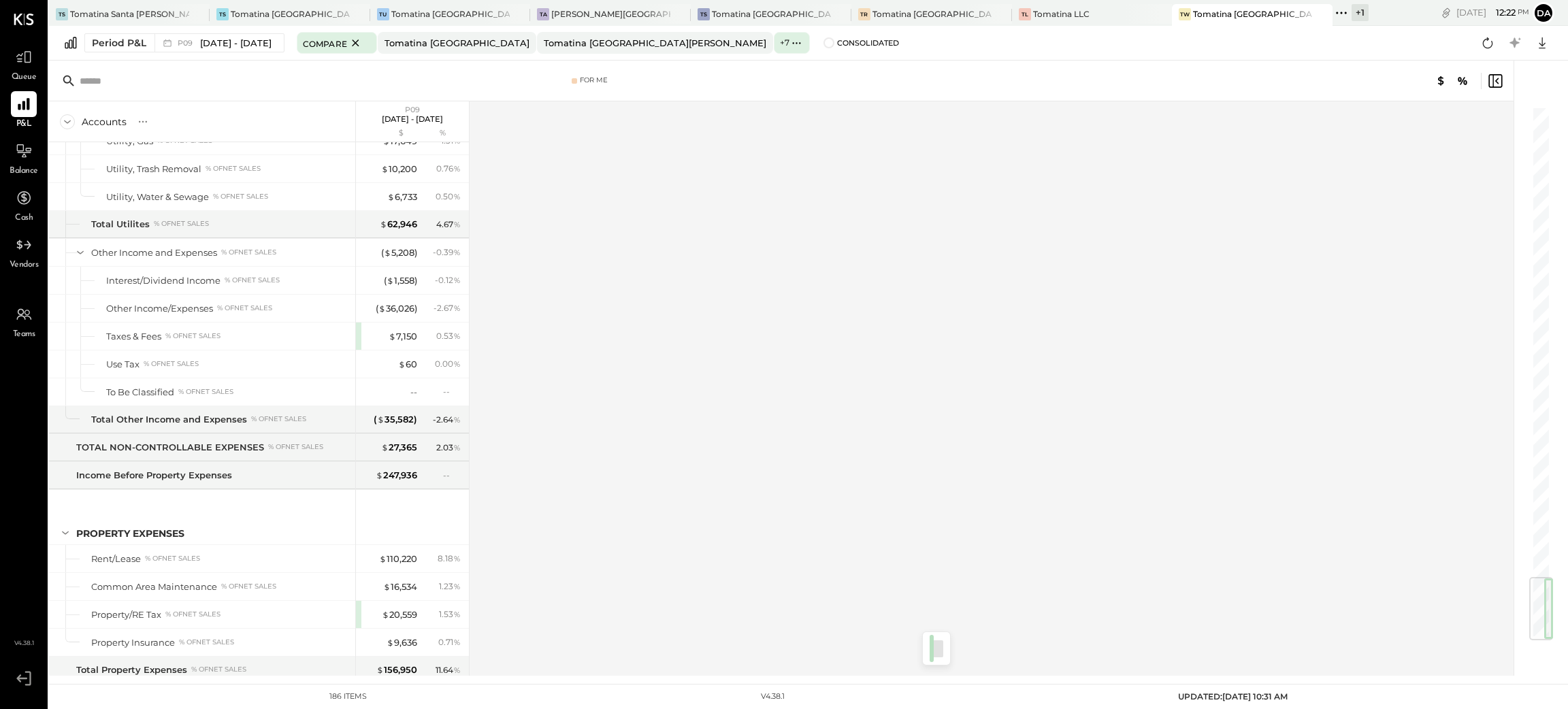
scroll to position [3978, 0]
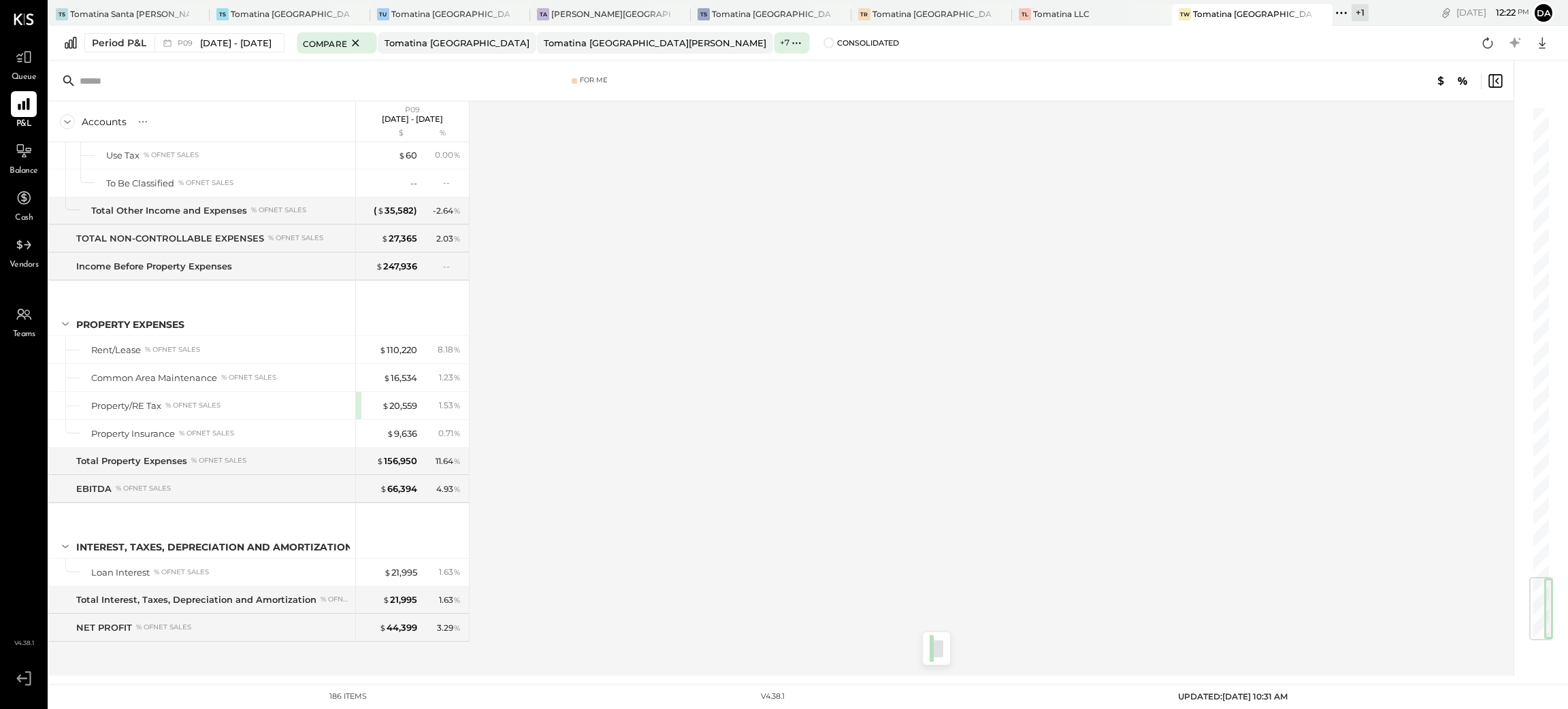
drag, startPoint x: 1545, startPoint y: 130, endPoint x: 1519, endPoint y: 636, distance: 506.7
click at [1519, 636] on div at bounding box center [1534, 368] width 40 height 615
